Goal: Transaction & Acquisition: Purchase product/service

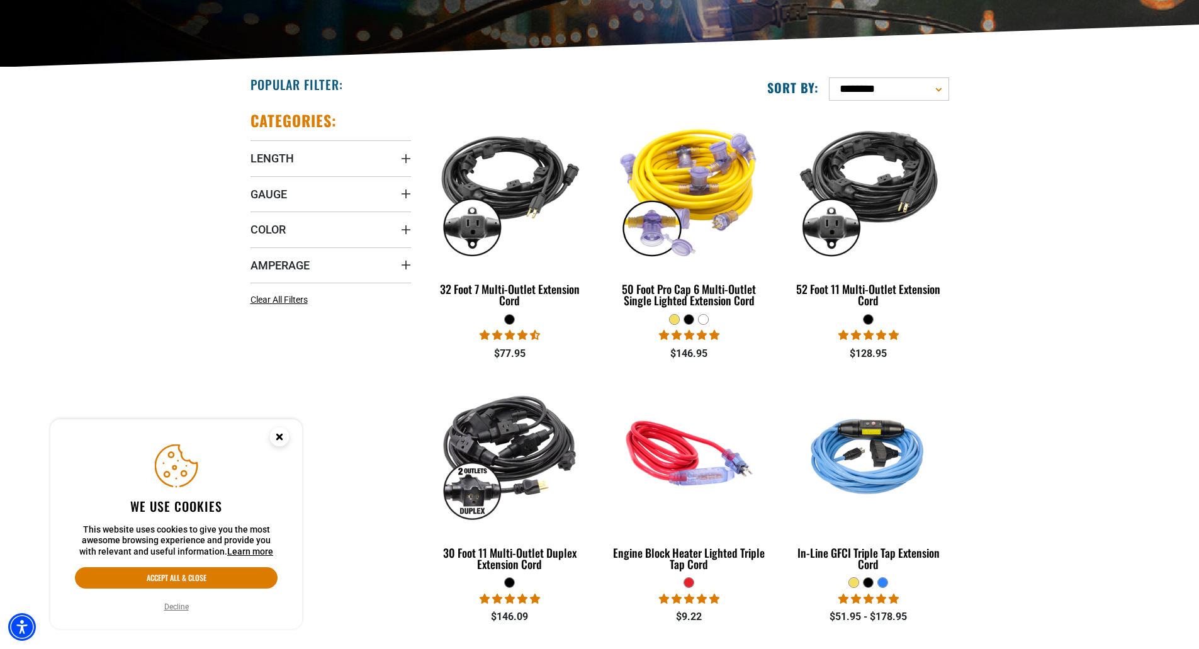
scroll to position [126, 0]
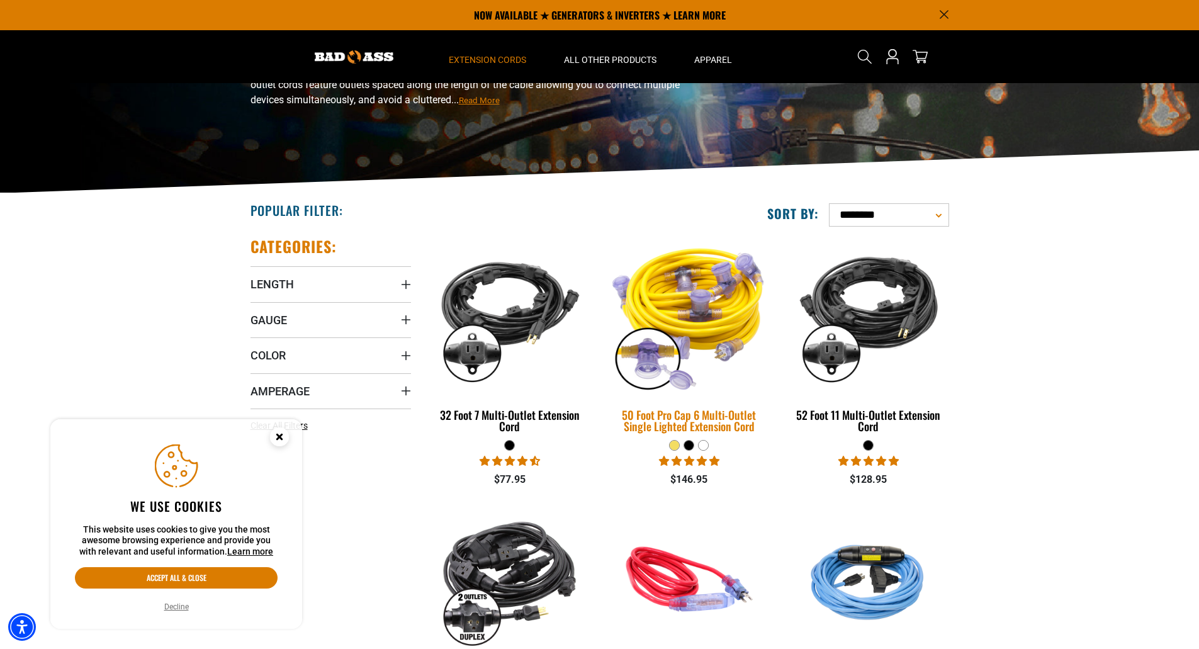
click at [691, 416] on div "50 Foot Pro Cap 6 Multi-Outlet Single Lighted Extension Cord" at bounding box center [689, 420] width 161 height 23
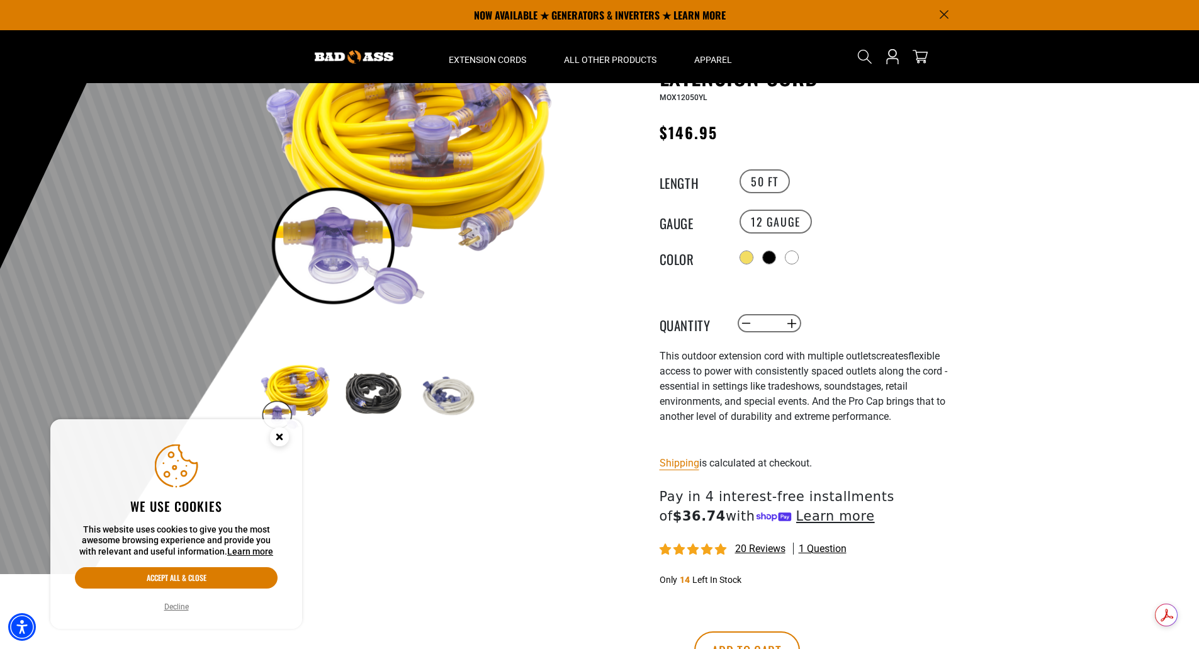
scroll to position [63, 0]
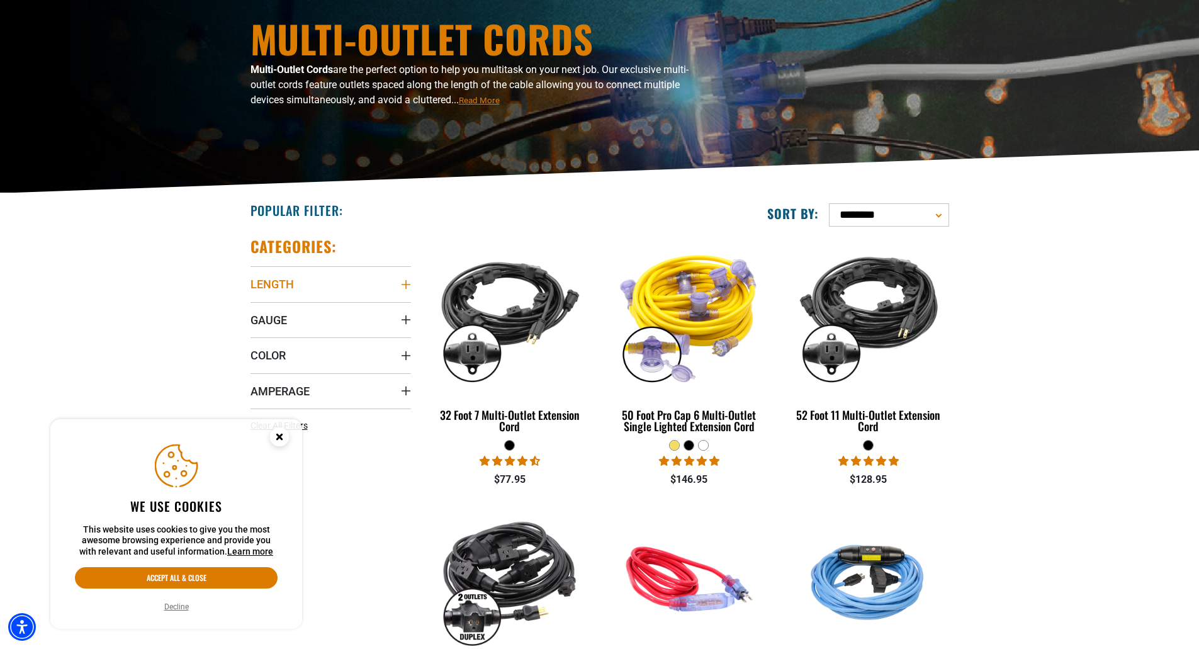
click at [405, 286] on icon "Length" at bounding box center [405, 284] width 9 height 9
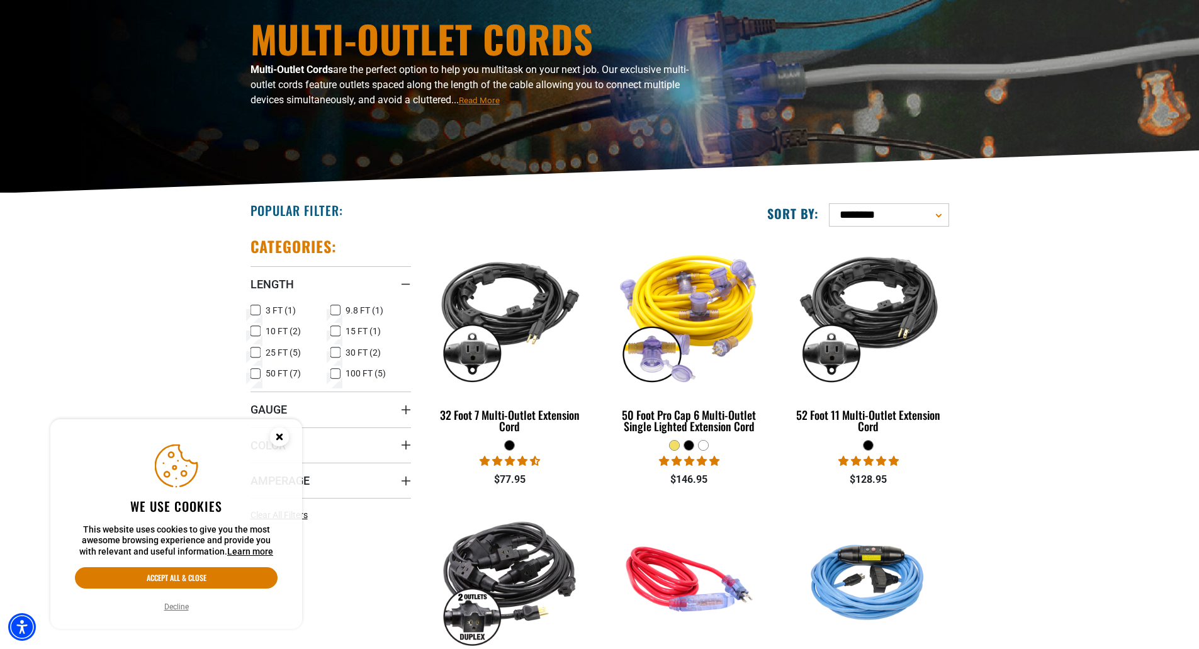
click at [257, 375] on icon at bounding box center [256, 374] width 10 height 16
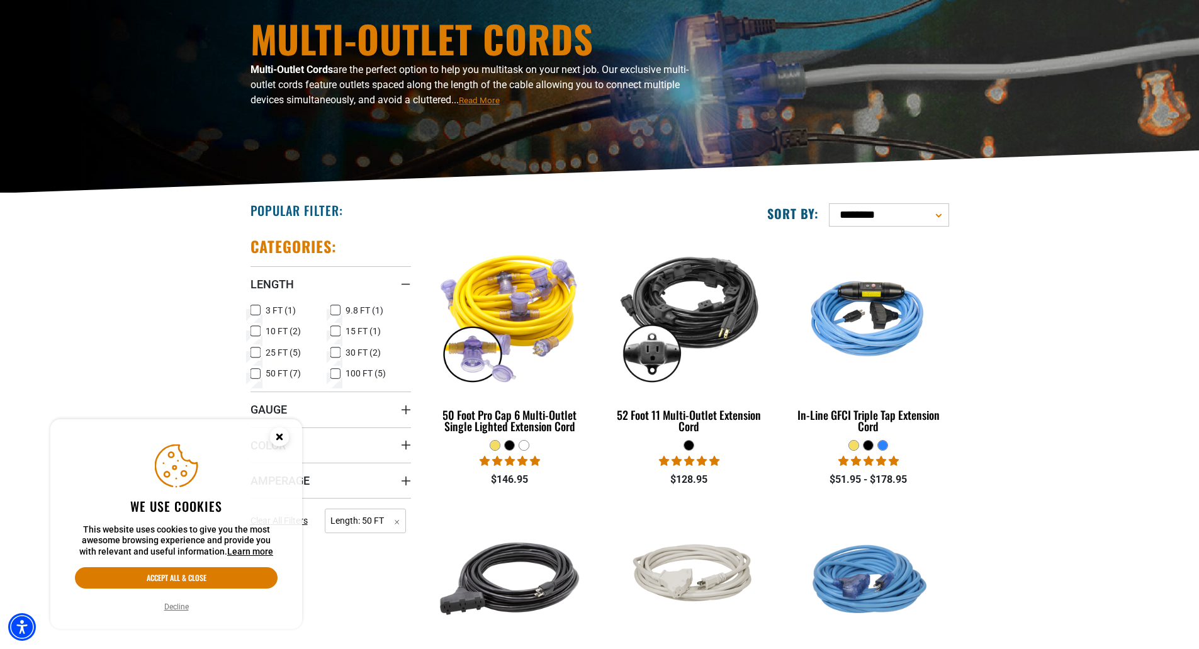
click at [174, 610] on button "Decline" at bounding box center [177, 607] width 32 height 13
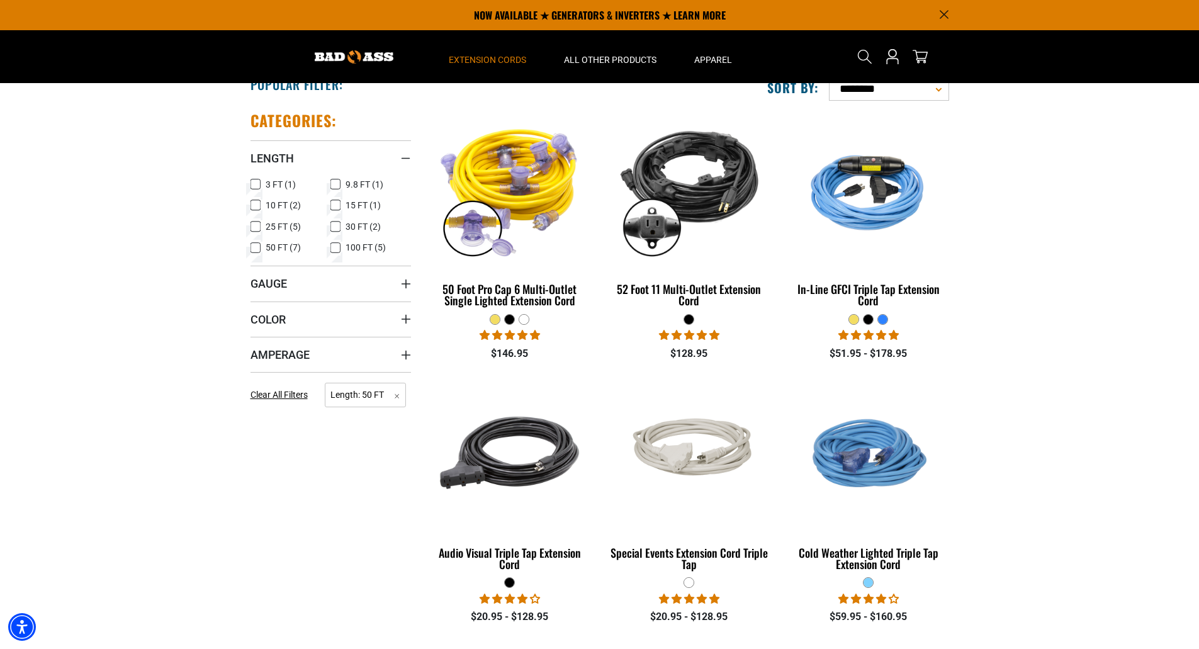
scroll to position [189, 0]
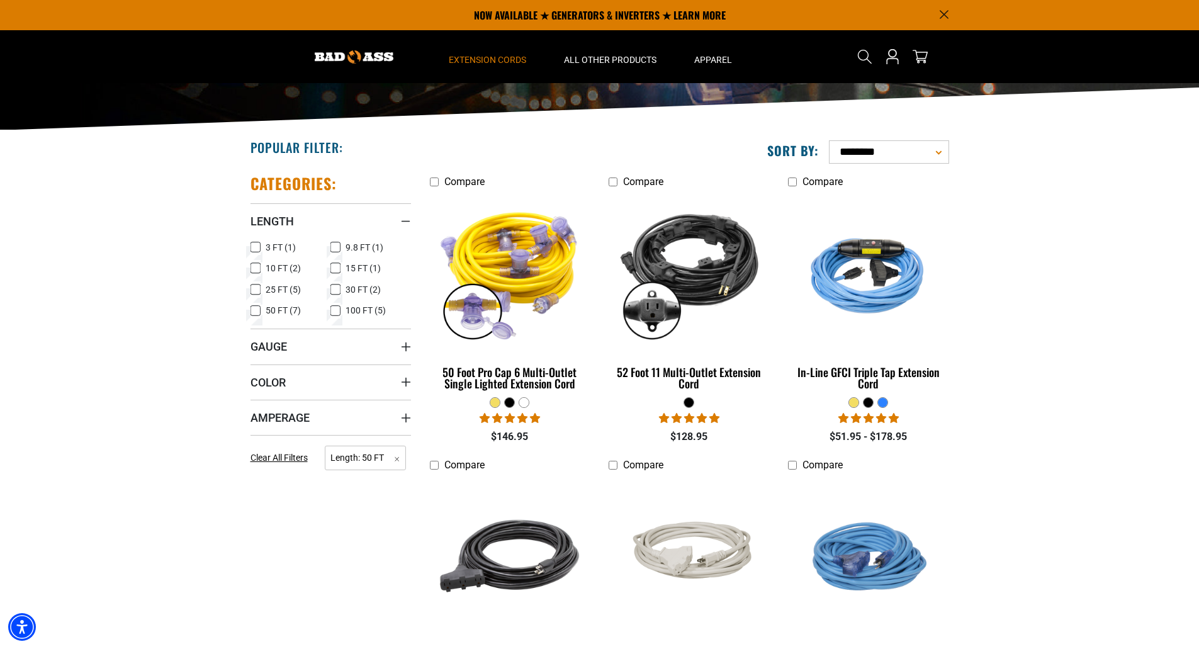
click at [333, 311] on icon at bounding box center [335, 311] width 10 height 16
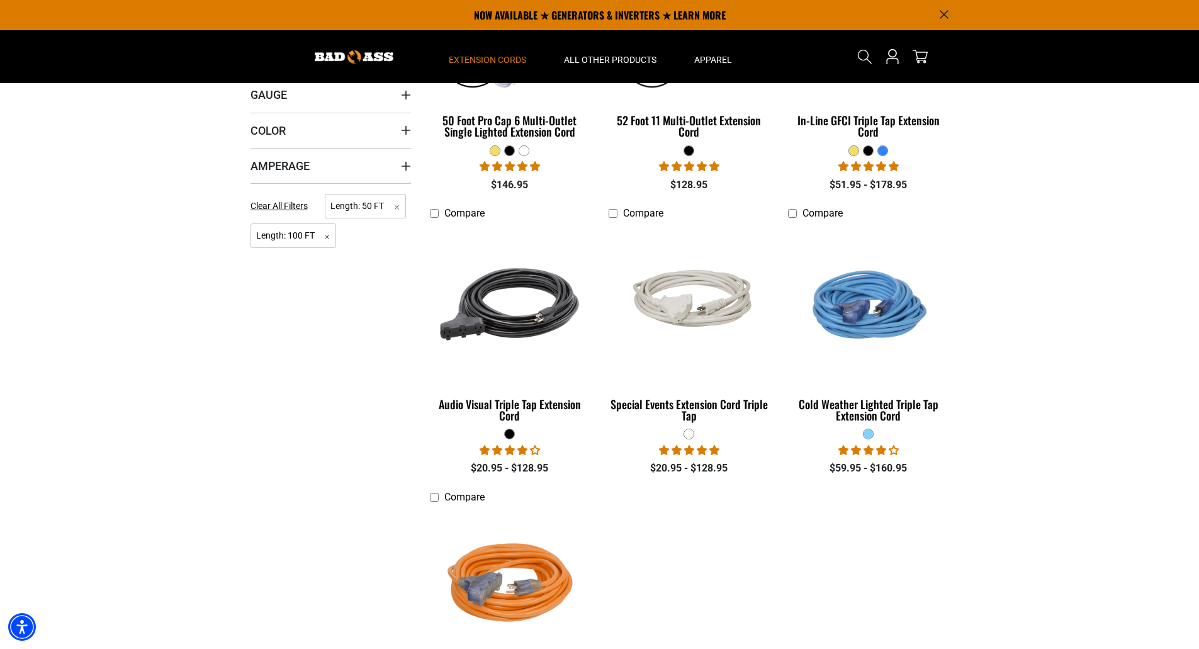
scroll to position [252, 0]
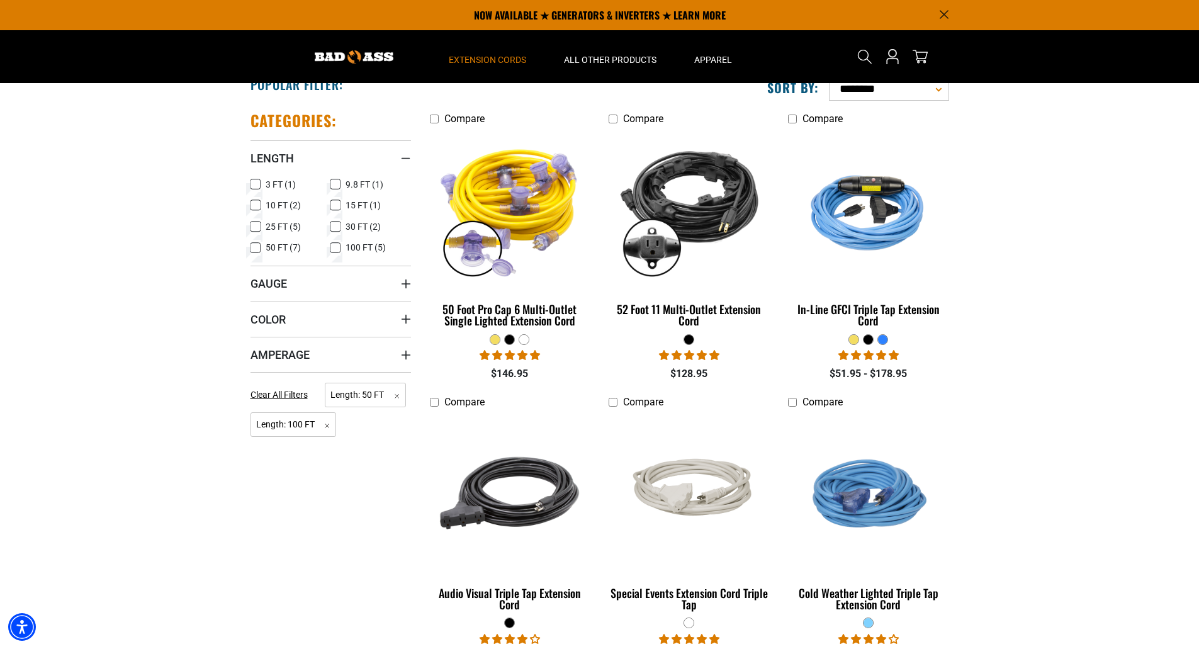
click at [254, 247] on icon at bounding box center [256, 248] width 8 height 7
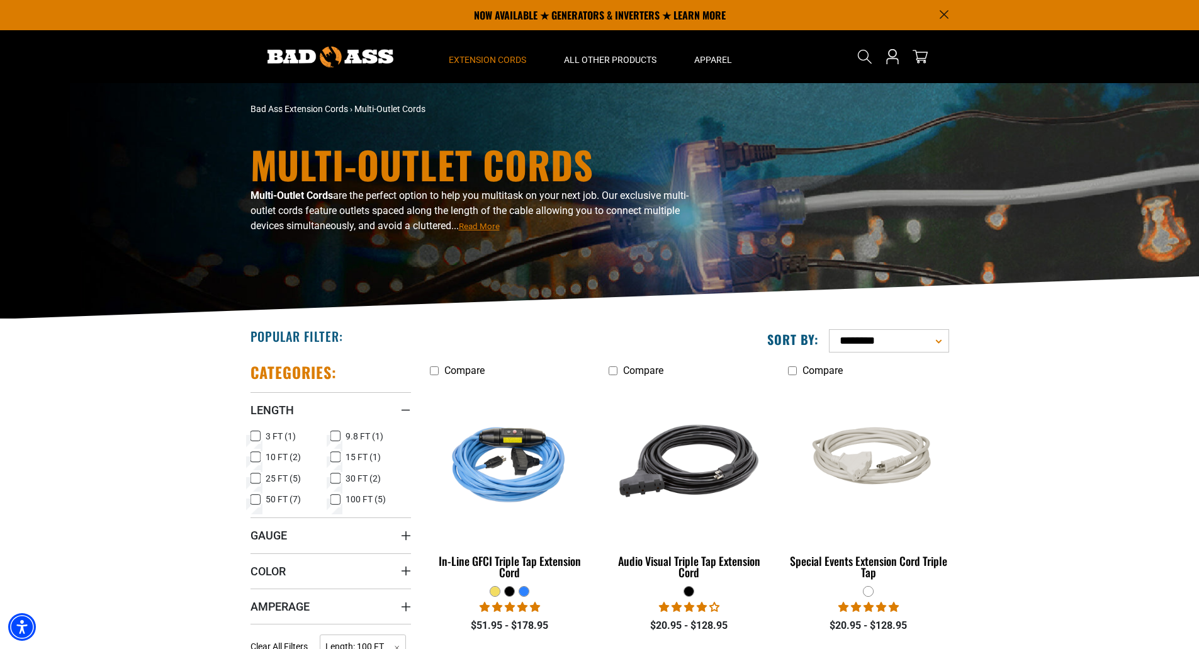
scroll to position [189, 0]
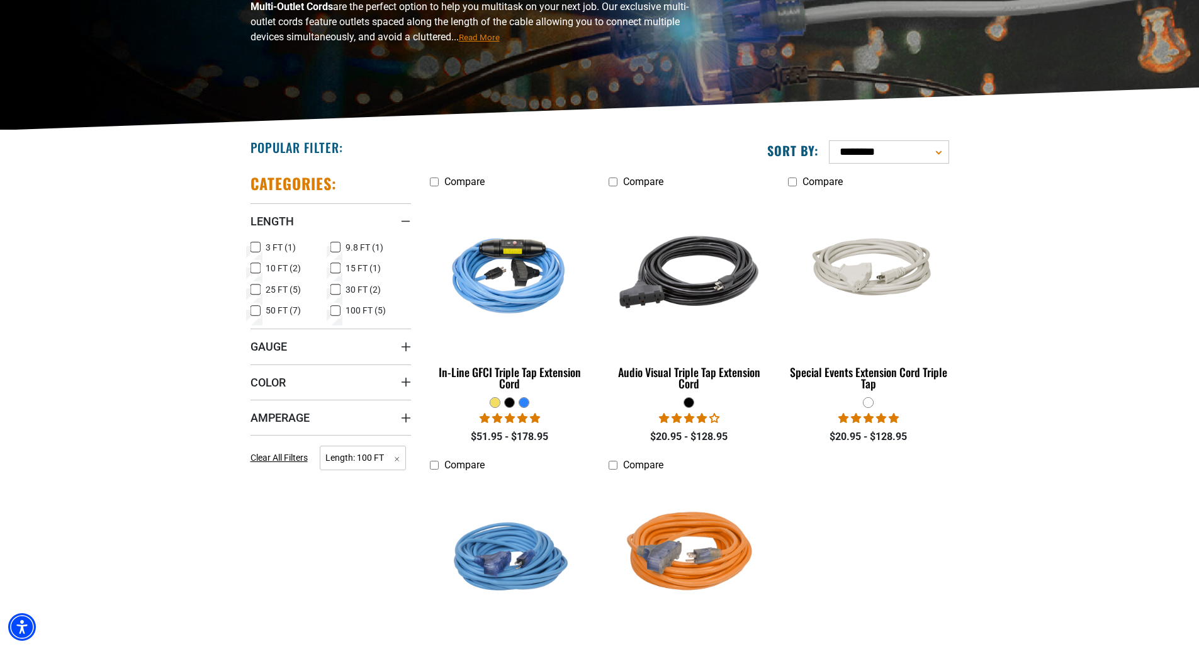
click at [256, 311] on icon at bounding box center [256, 311] width 10 height 16
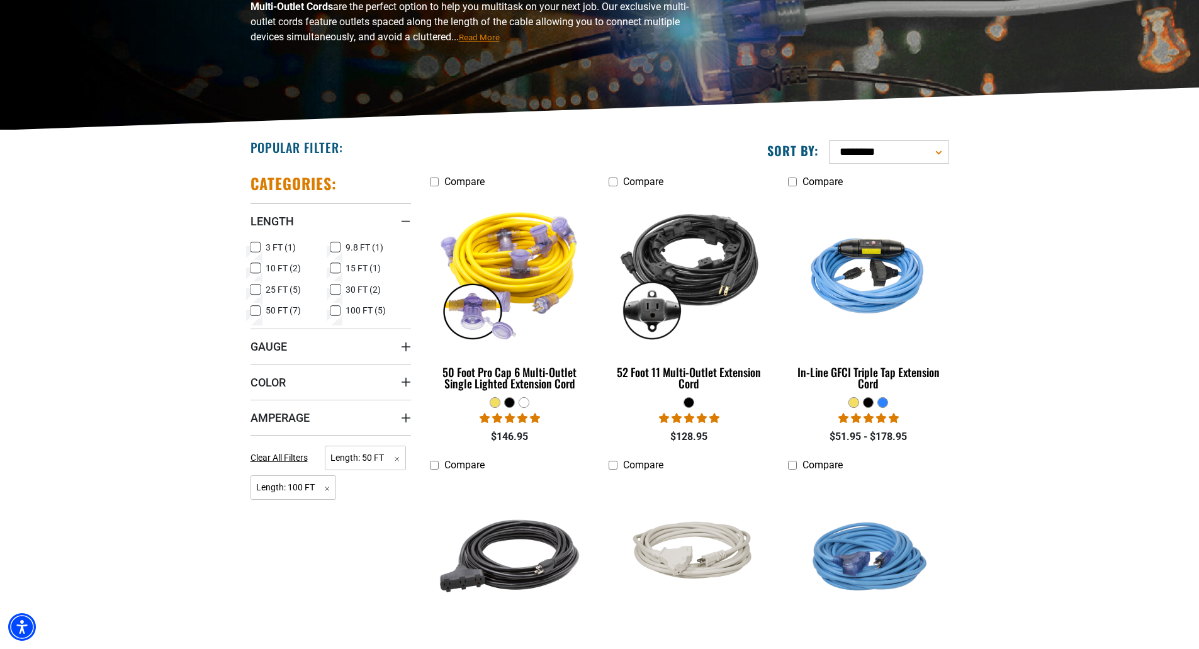
click at [337, 310] on icon at bounding box center [336, 311] width 8 height 7
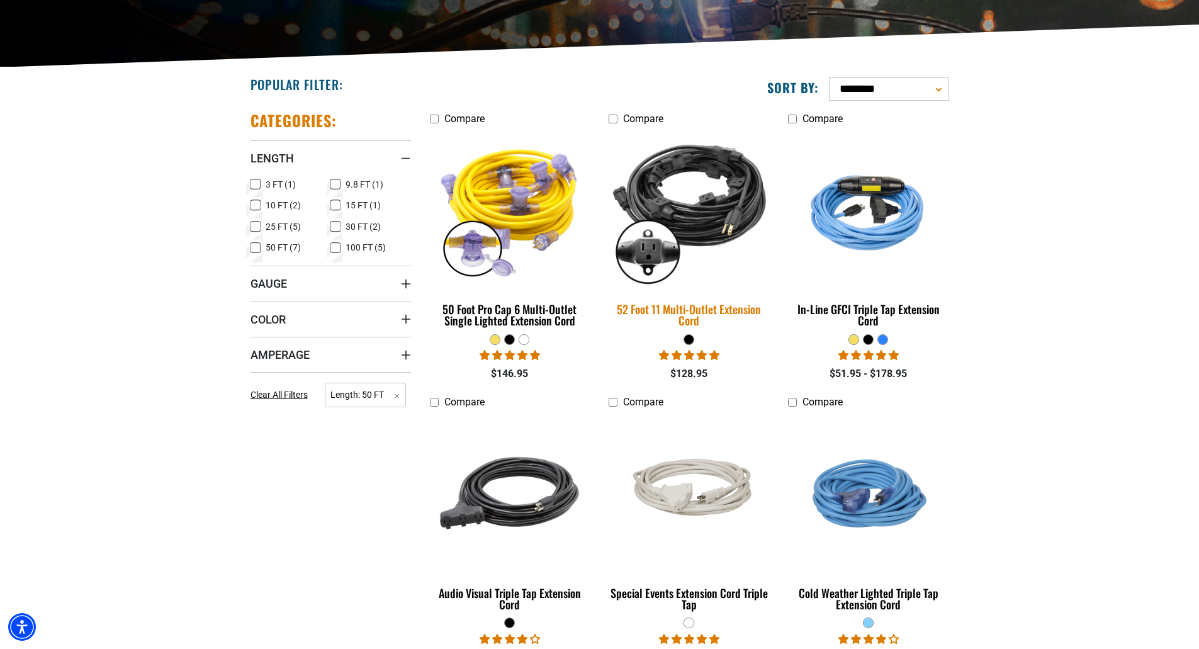
click at [686, 309] on div "52 Foot 11 Multi-Outlet Extension Cord" at bounding box center [689, 314] width 161 height 23
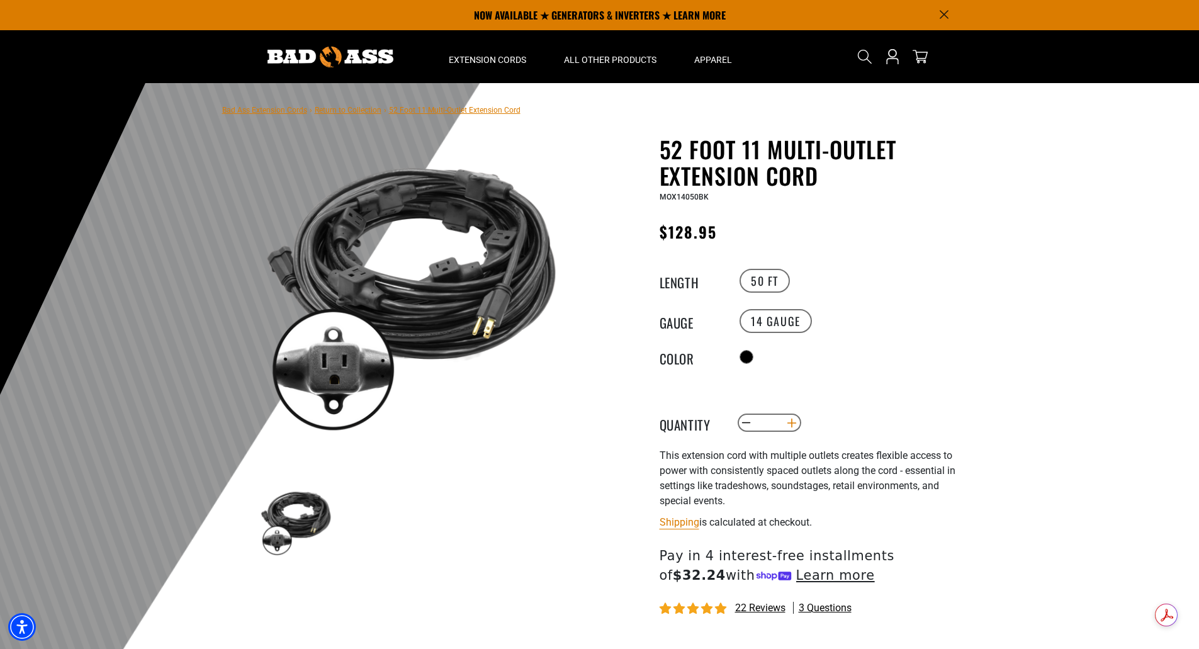
click at [791, 418] on button "Increase quantity for 52 Foot 11 Multi-Outlet Extension Cord" at bounding box center [792, 422] width 20 height 21
type input "*"
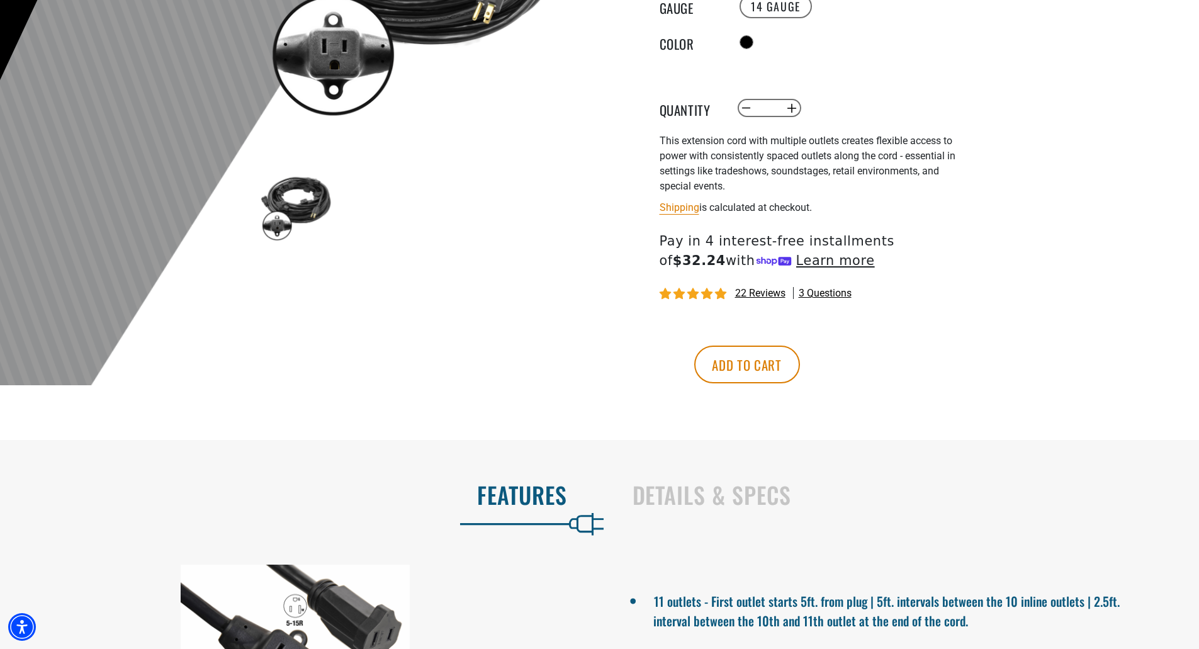
scroll to position [378, 0]
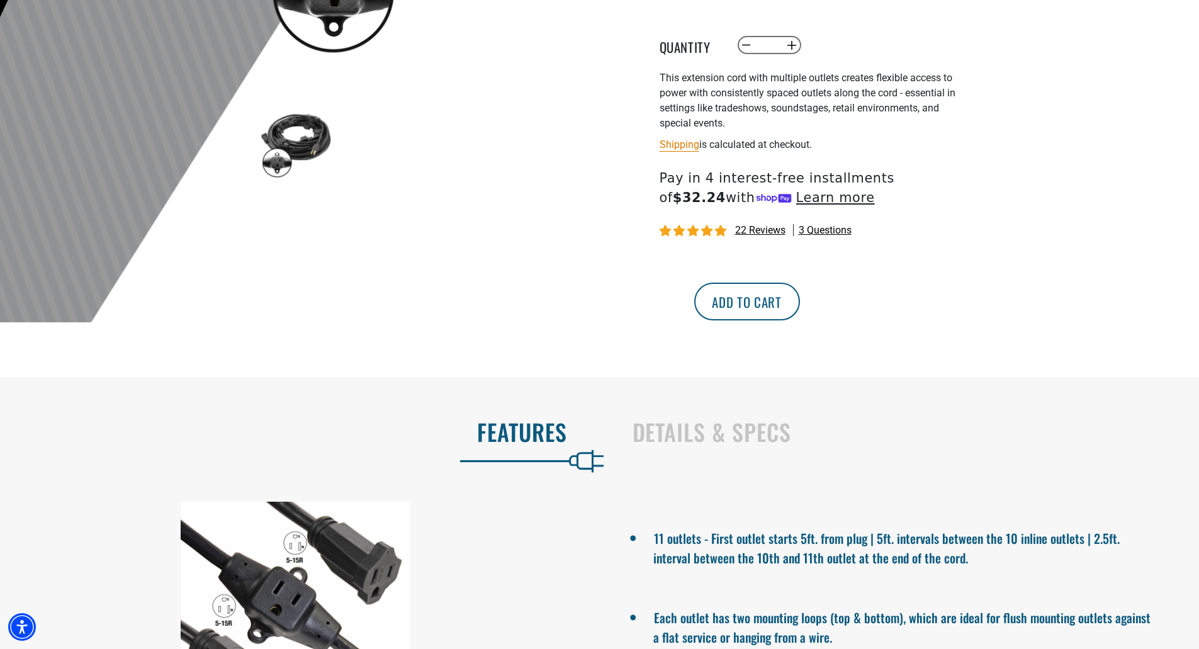
click at [800, 293] on button "Add to cart" at bounding box center [747, 302] width 106 height 38
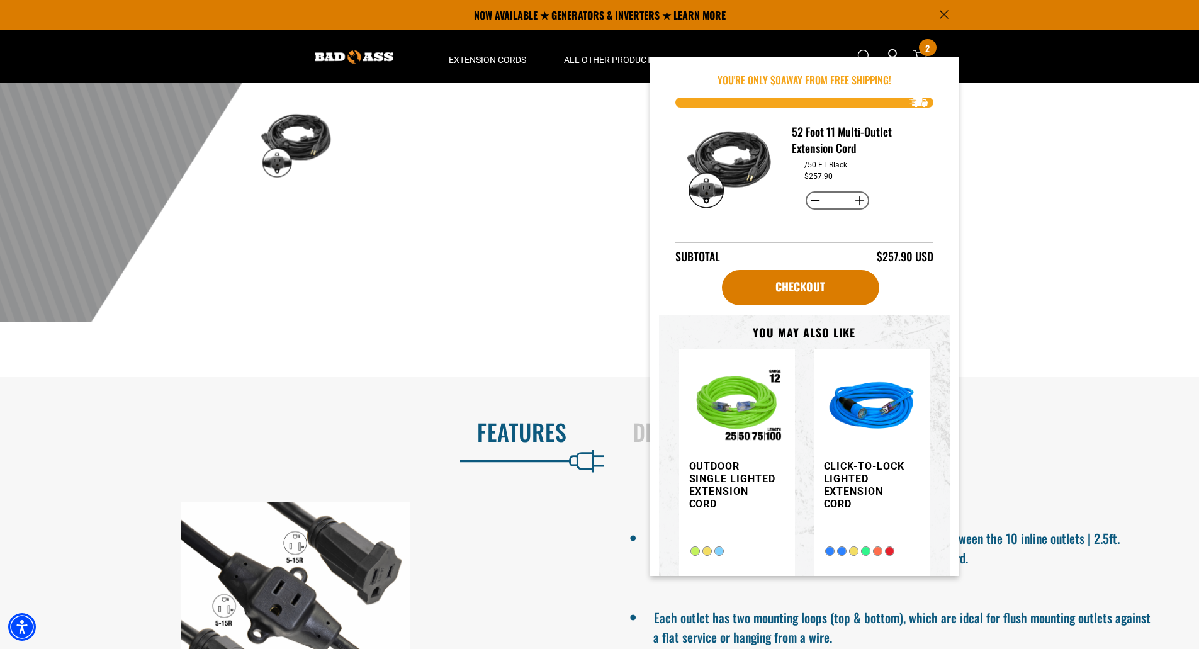
click at [1128, 279] on div at bounding box center [599, 13] width 1199 height 617
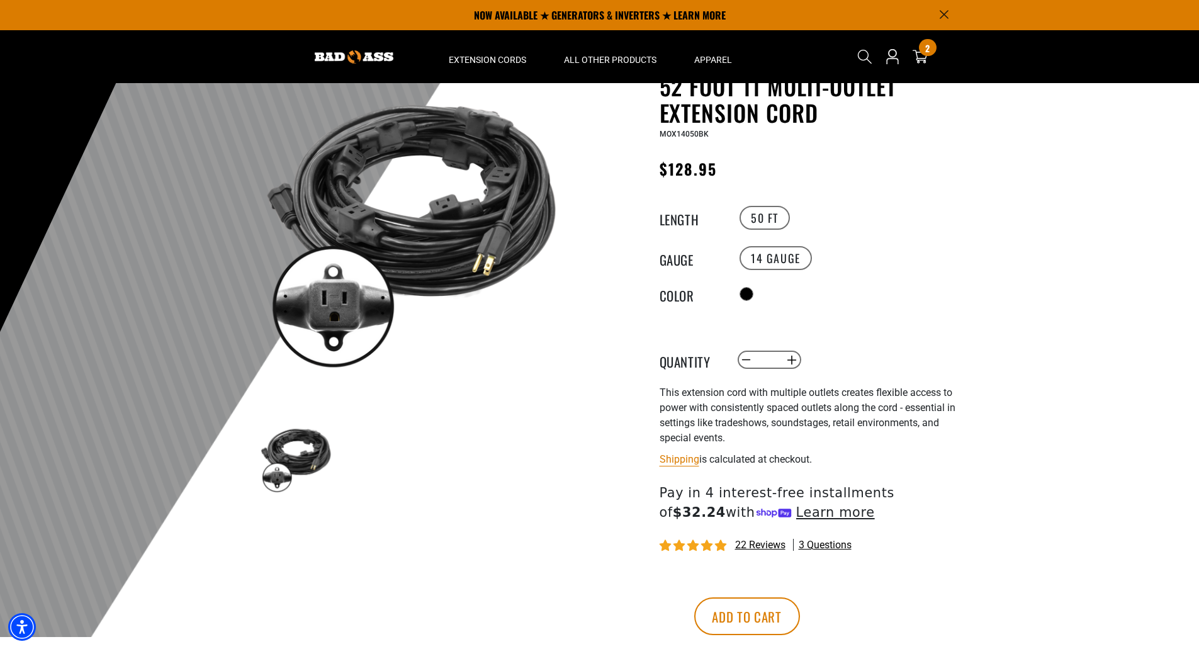
scroll to position [0, 0]
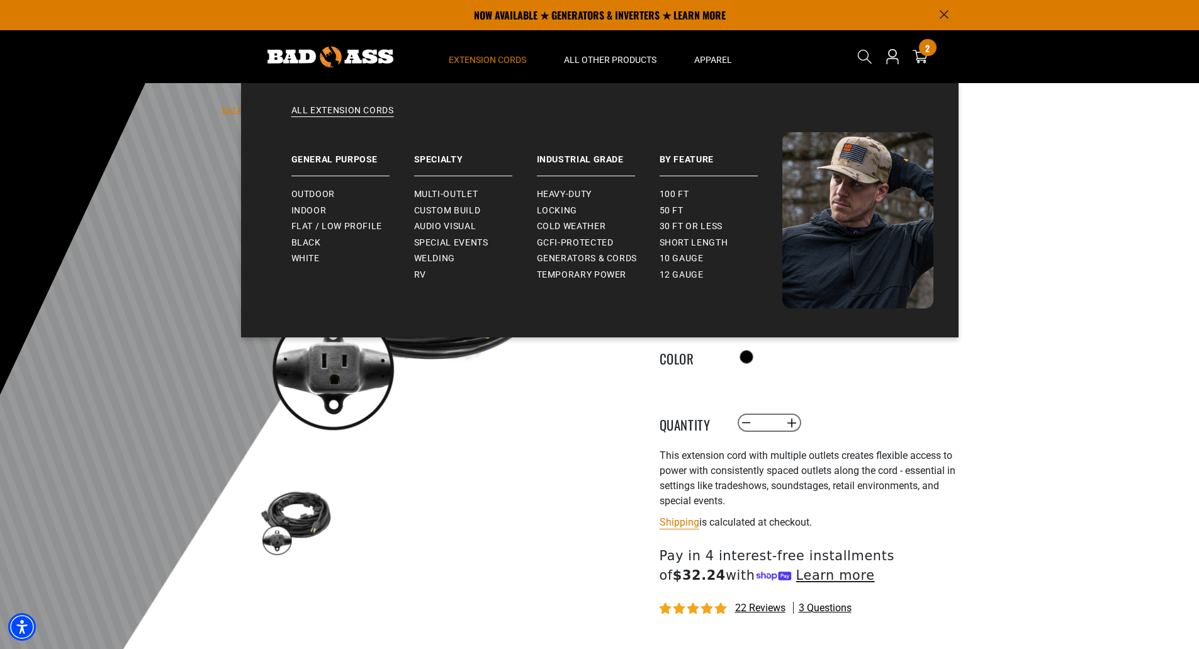
click at [469, 52] on summary "Extension Cords" at bounding box center [487, 56] width 115 height 53
click at [432, 192] on span "Multi-Outlet" at bounding box center [446, 194] width 64 height 11
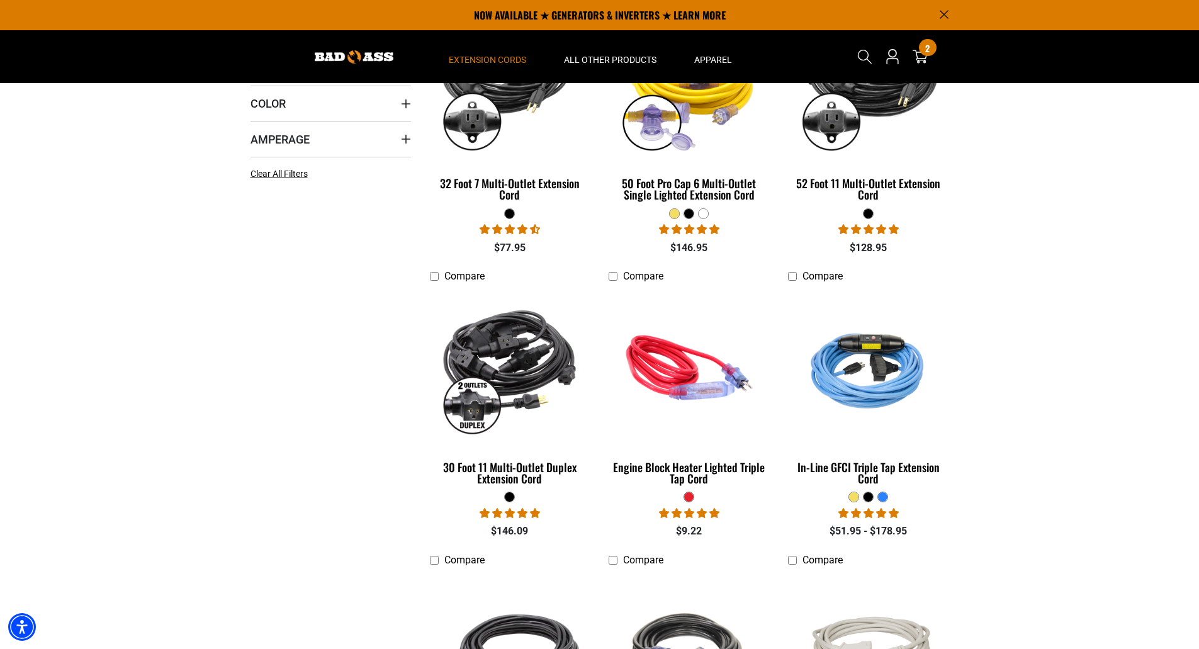
scroll to position [315, 0]
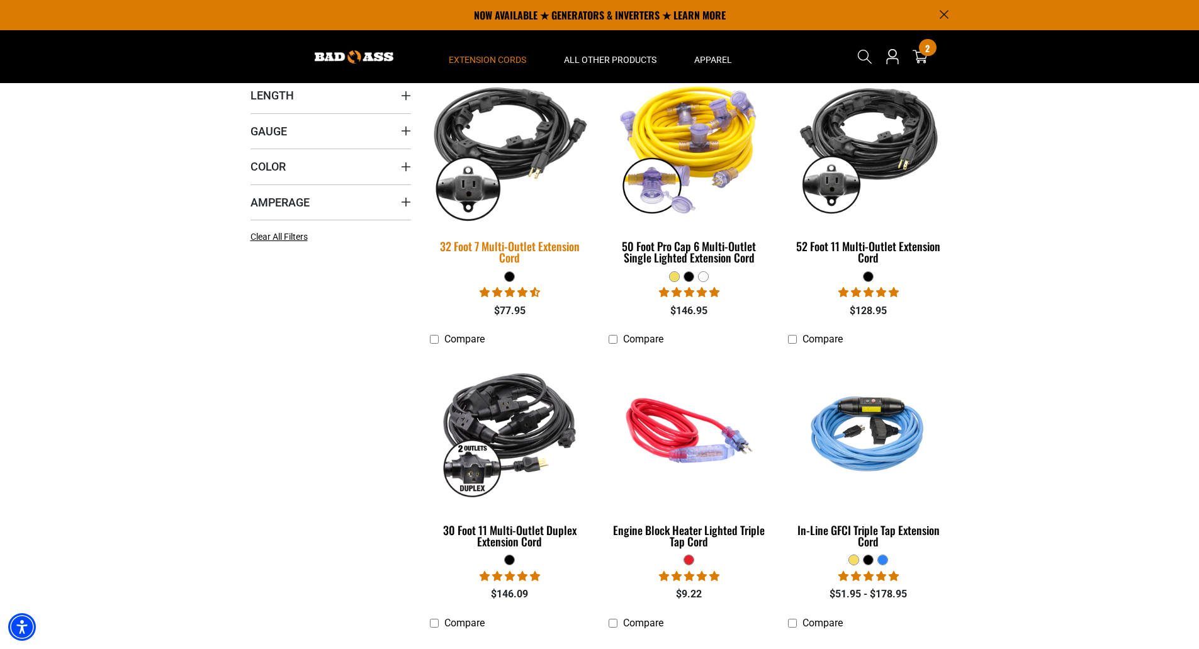
click at [500, 249] on div "32 Foot 7 Multi-Outlet Extension Cord" at bounding box center [510, 251] width 161 height 23
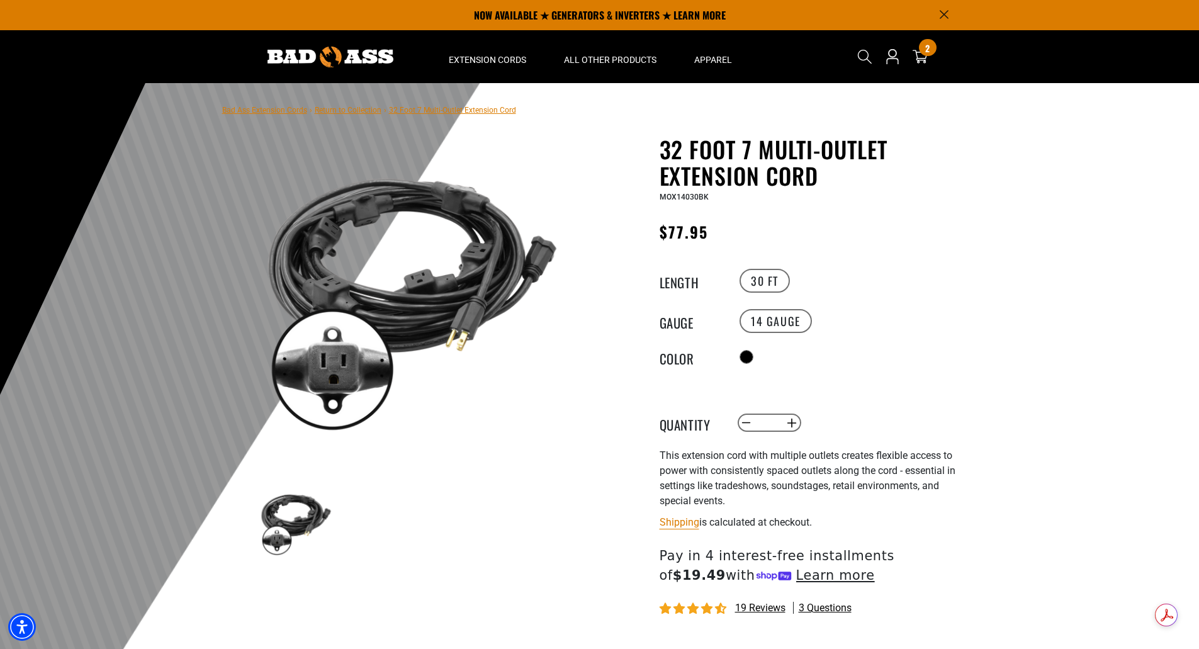
scroll to position [126, 0]
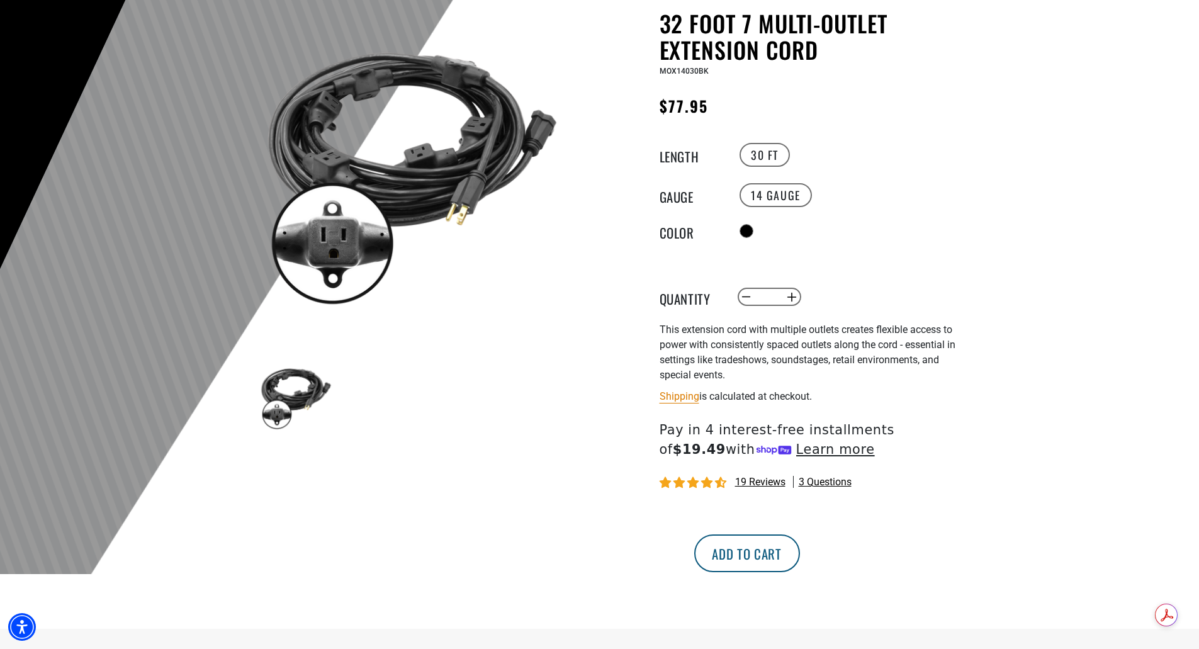
click at [800, 552] on button "Add to cart" at bounding box center [747, 553] width 106 height 38
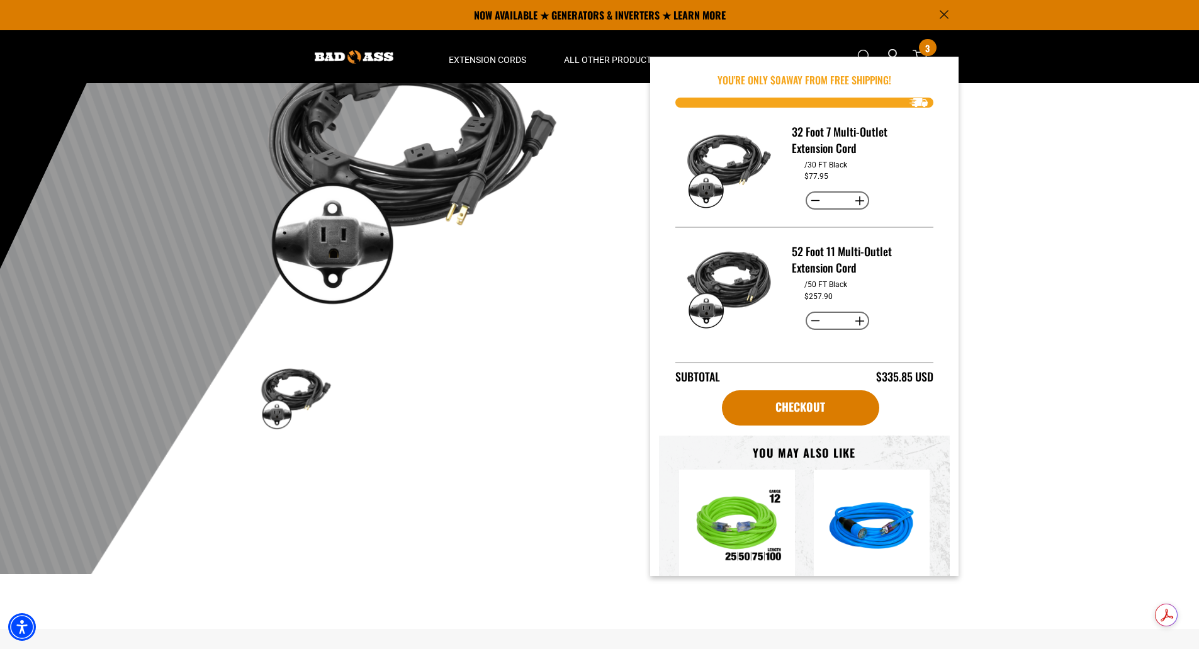
click at [1071, 264] on div at bounding box center [599, 265] width 1199 height 617
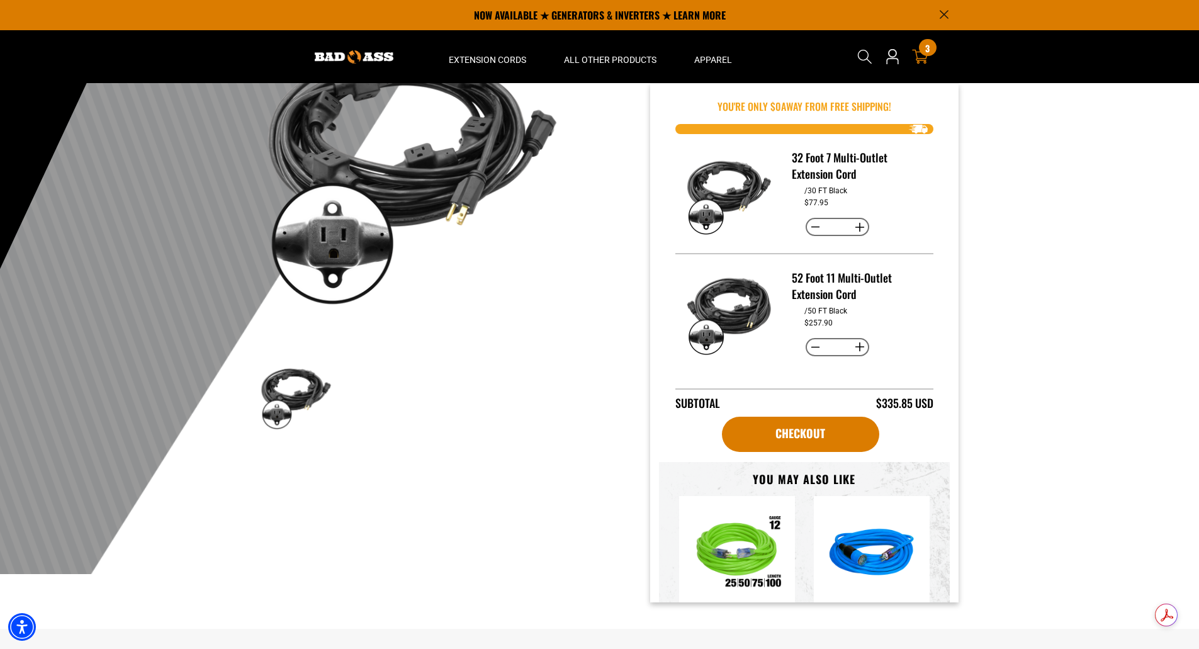
click at [925, 52] on div "3 3 items" at bounding box center [927, 47] width 17 height 17
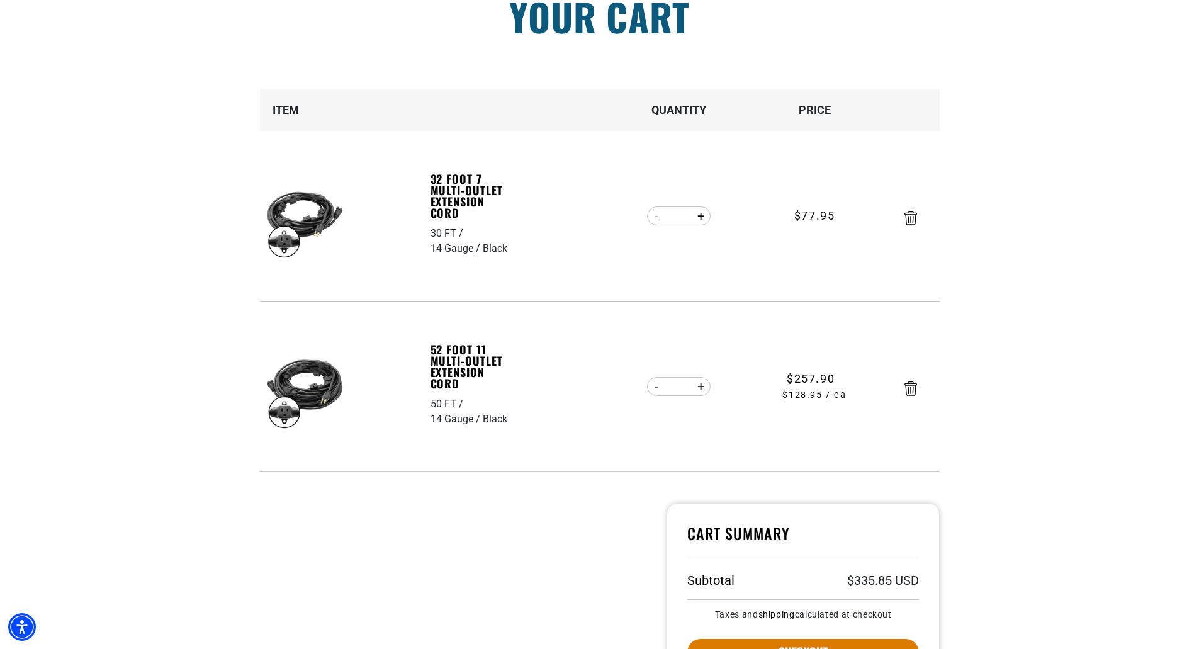
scroll to position [315, 0]
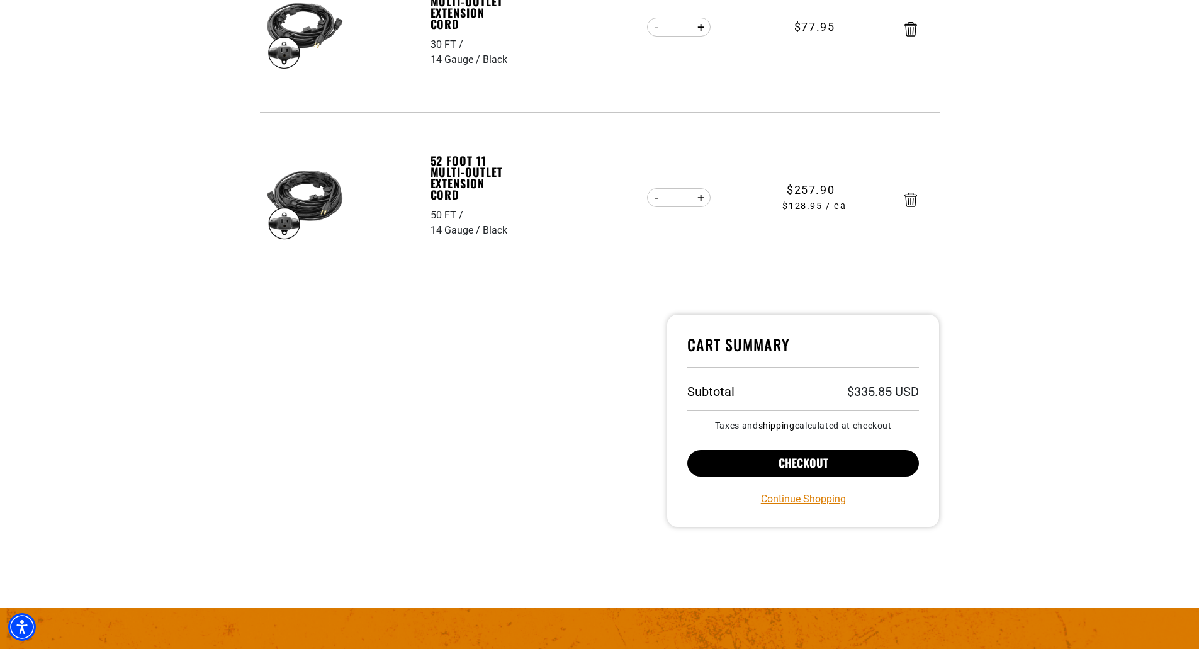
click at [803, 468] on button "Checkout" at bounding box center [803, 463] width 232 height 26
